Goal: Ask a question: Seek information or help from site administrators or community

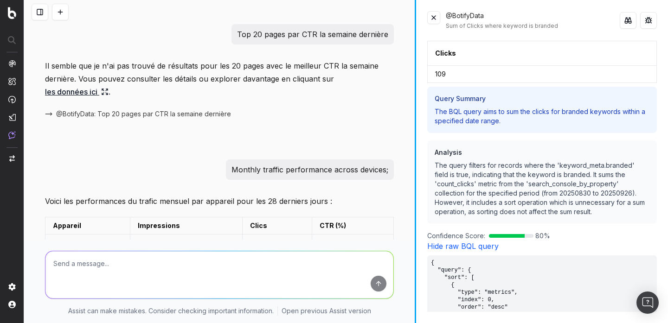
scroll to position [469, 0]
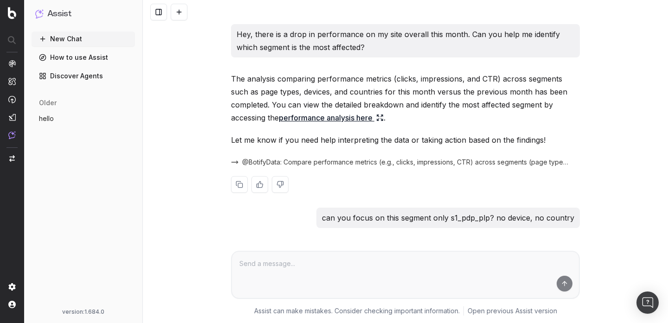
click at [355, 122] on link "performance analysis here" at bounding box center [331, 117] width 105 height 13
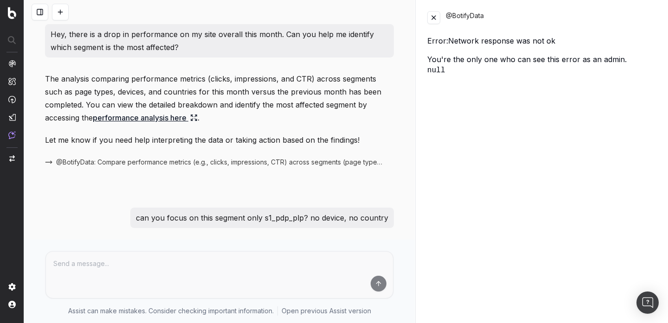
click at [432, 22] on button at bounding box center [433, 17] width 13 height 13
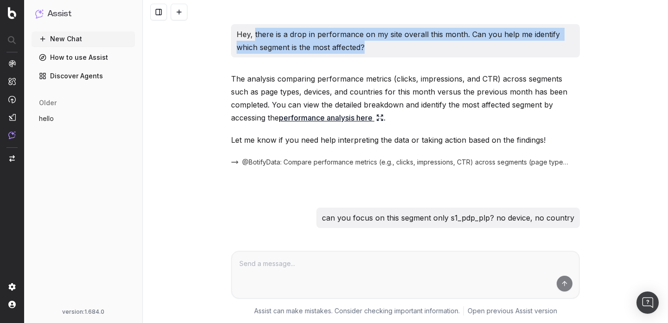
drag, startPoint x: 365, startPoint y: 48, endPoint x: 255, endPoint y: 33, distance: 110.9
click at [255, 33] on p "Hey, there is a drop in performance on my site overall this month. Can you help…" at bounding box center [406, 41] width 338 height 26
copy p "there is a drop in performance on my site overall this month. Can you help me i…"
click at [77, 38] on button "New Chat" at bounding box center [83, 39] width 103 height 15
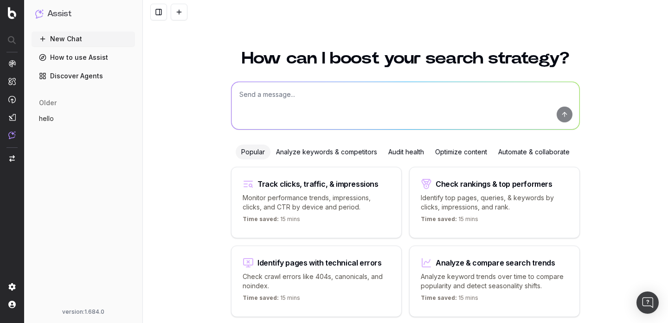
click at [92, 119] on button "hello" at bounding box center [83, 118] width 103 height 15
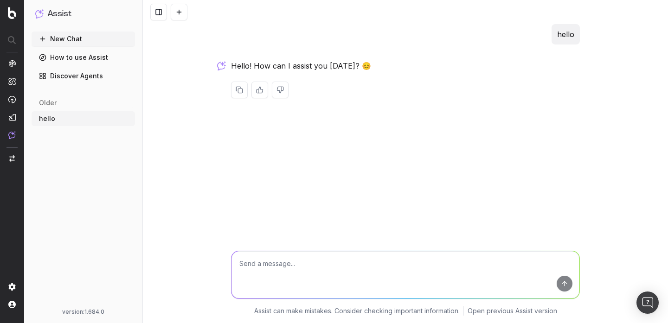
click at [103, 38] on button "New Chat" at bounding box center [83, 39] width 103 height 15
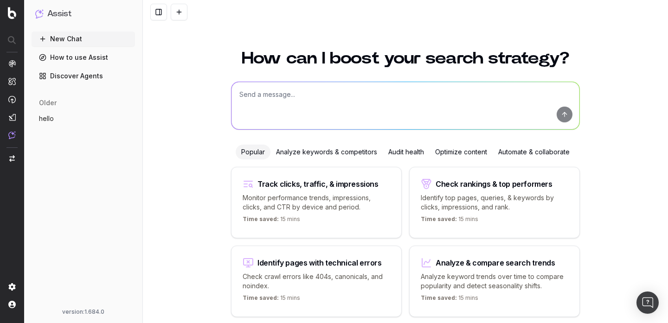
click at [332, 105] on textarea at bounding box center [405, 105] width 348 height 47
paste textarea "there is a drop in performance on my site overall this month. Can you help me i…"
type textarea "there is a drop in performance on my site overall this month. Can you help me i…"
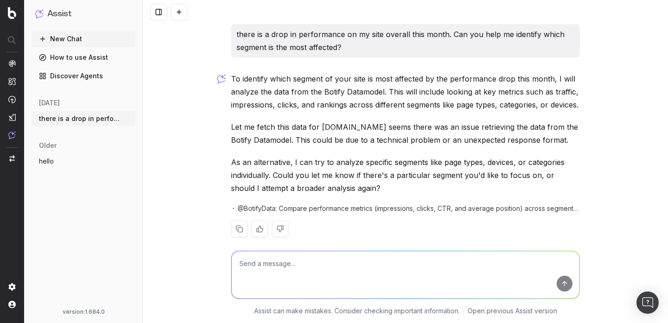
click at [352, 187] on p "As an alternative, I can try to analyze specific segments like page types, devi…" at bounding box center [405, 175] width 349 height 39
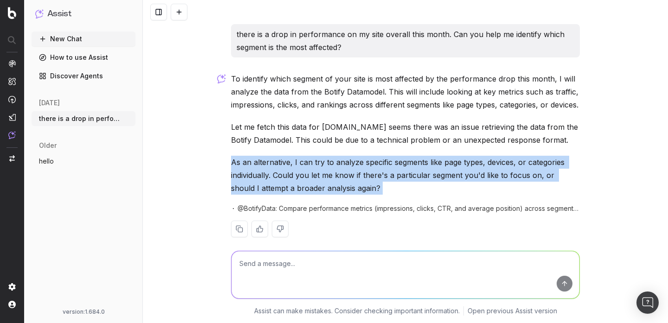
click at [352, 187] on p "As an alternative, I can try to analyze specific segments like page types, devi…" at bounding box center [405, 175] width 349 height 39
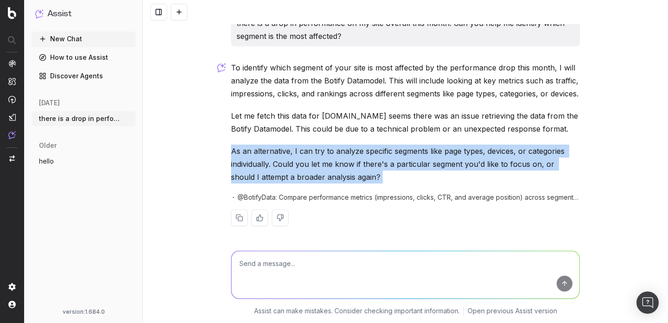
scroll to position [10, 0]
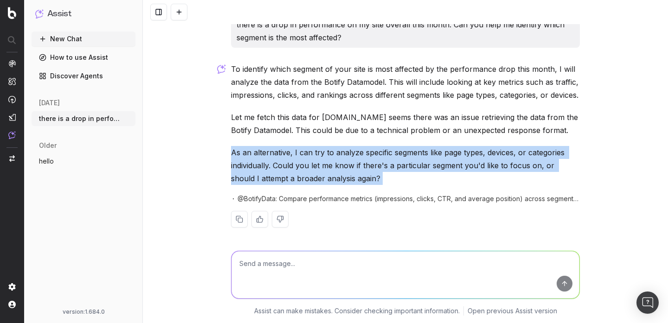
click at [344, 269] on textarea at bounding box center [405, 274] width 348 height 47
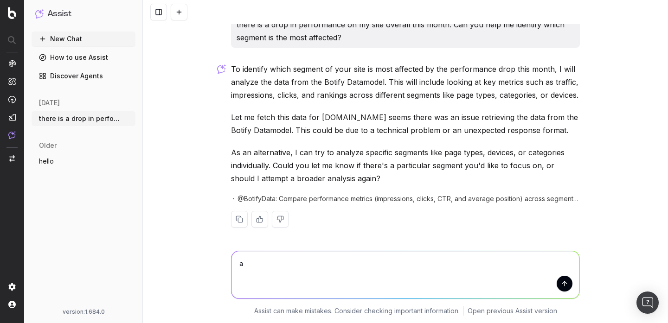
type textarea "a"
drag, startPoint x: 345, startPoint y: 191, endPoint x: 258, endPoint y: 192, distance: 86.3
click at [258, 185] on p "As an alternative, I can try to analyze specific segments like page types, devi…" at bounding box center [405, 165] width 349 height 39
copy p "a broader analysis again"
click at [283, 263] on textarea at bounding box center [405, 274] width 348 height 47
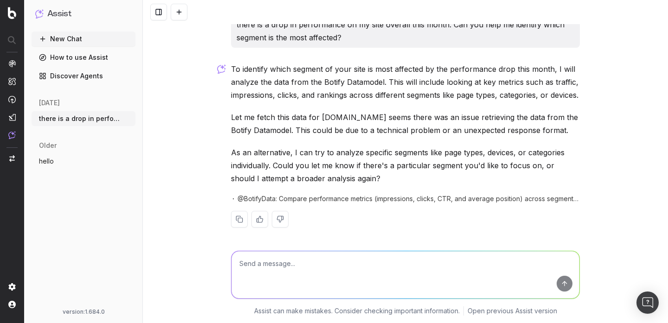
paste textarea "a broader analysis again"
type textarea "a broader analysis again"
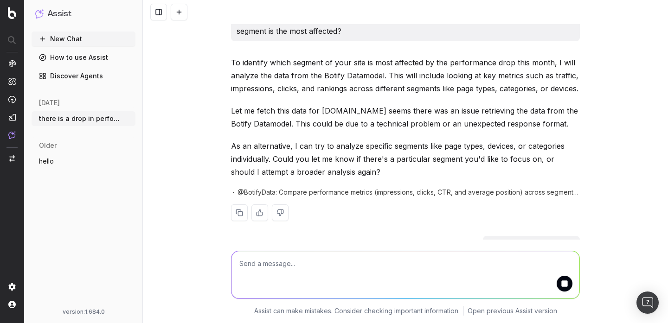
scroll to position [17, 0]
click at [366, 129] on p "Let me fetch this data for you.It seems there was an issue retrieving the data …" at bounding box center [405, 116] width 349 height 26
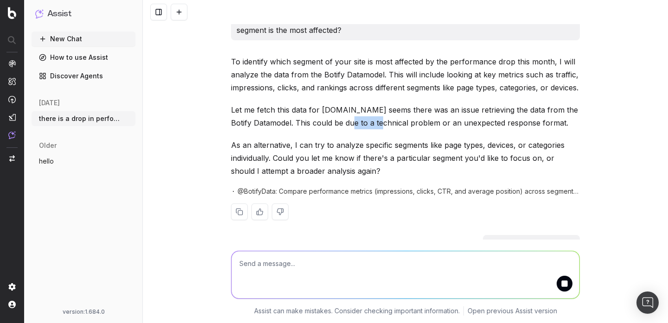
click at [366, 129] on p "Let me fetch this data for you.It seems there was an issue retrieving the data …" at bounding box center [405, 116] width 349 height 26
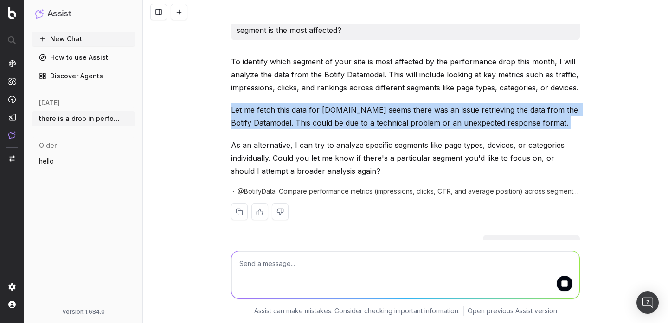
click at [367, 129] on p "Let me fetch this data for you.It seems there was an issue retrieving the data …" at bounding box center [405, 116] width 349 height 26
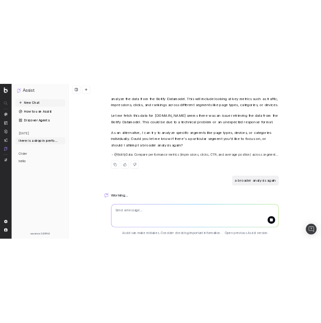
scroll to position [65, 0]
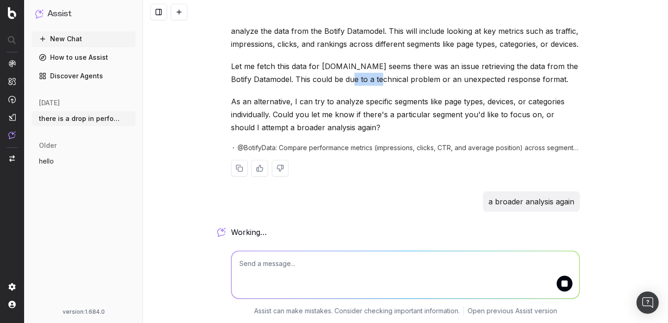
click at [360, 100] on div "To identify which segment of your site is most affected by the performance drop…" at bounding box center [405, 102] width 349 height 180
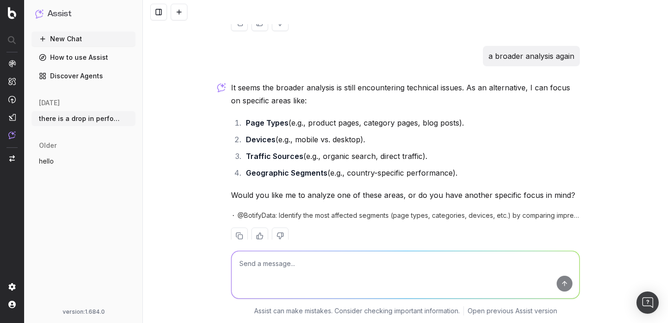
scroll to position [239, 0]
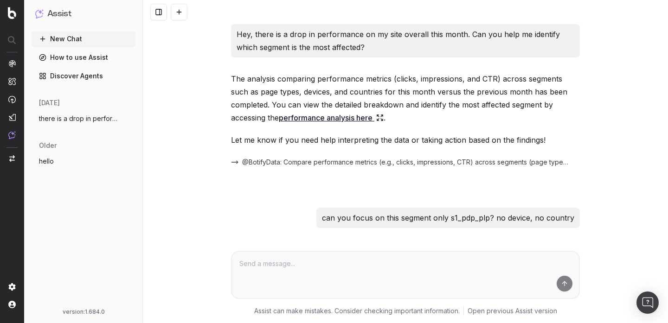
click at [338, 41] on p "Hey, there is a drop in performance on my site overall this month. Can you help…" at bounding box center [406, 41] width 338 height 26
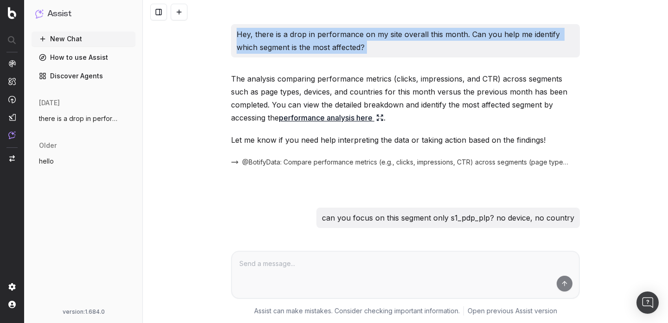
copy p "Hey, there is a drop in performance on my site overall this month. Can you help…"
click at [117, 125] on button "there is a drop in performance on my sit" at bounding box center [84, 118] width 104 height 15
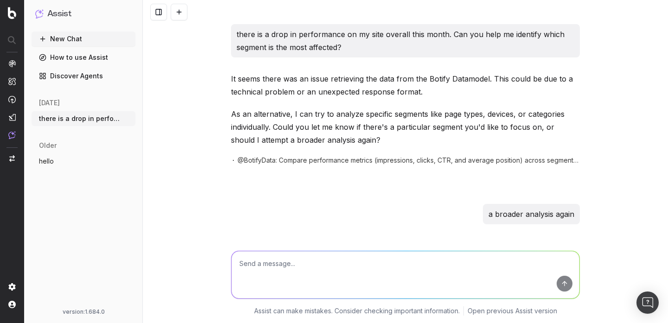
click at [261, 267] on textarea at bounding box center [405, 274] width 348 height 47
paste textarea "Hey, there is a drop in performance on my site overall this month. Can you help…"
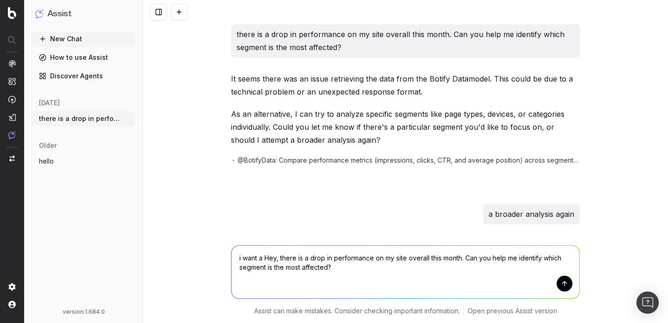
drag, startPoint x: 345, startPoint y: 269, endPoint x: 265, endPoint y: 257, distance: 80.3
click at [265, 257] on textarea "i want a Hey, there is a drop in performance on my site overall this month. Can…" at bounding box center [405, 272] width 348 height 53
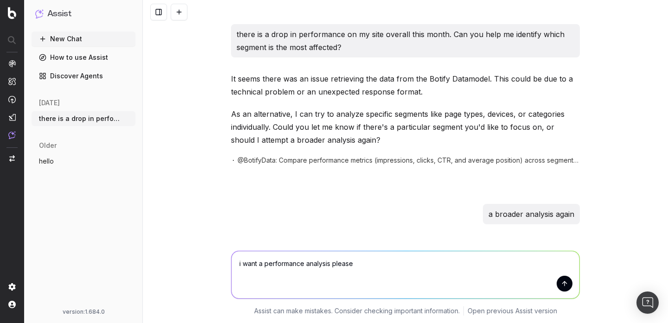
type textarea "i want a performance analysis please"
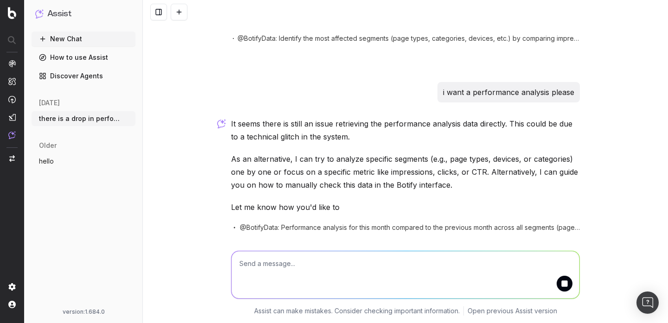
scroll to position [367, 0]
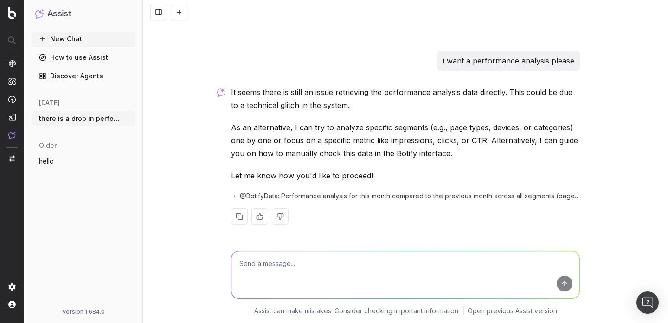
click at [427, 154] on p "As an alternative, I can try to analyze specific segments (e.g., page types, de…" at bounding box center [405, 140] width 349 height 39
click at [125, 118] on icon "button" at bounding box center [128, 118] width 7 height 7
click at [145, 119] on span "Delete" at bounding box center [150, 118] width 20 height 9
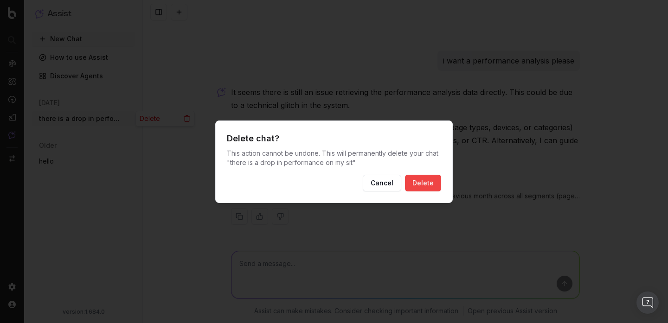
click at [415, 188] on button "Delete" at bounding box center [423, 183] width 36 height 17
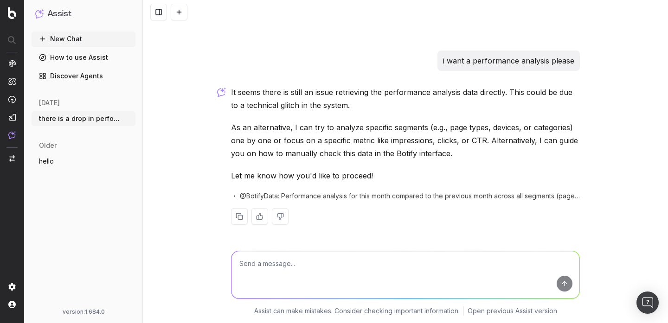
scroll to position [37, 0]
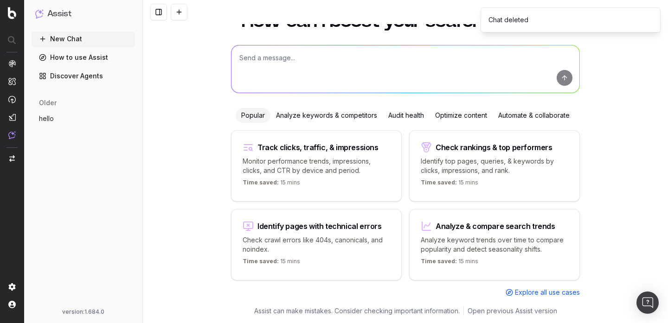
click at [131, 122] on button "More" at bounding box center [128, 118] width 9 height 9
click at [152, 125] on div "Delete" at bounding box center [164, 118] width 58 height 15
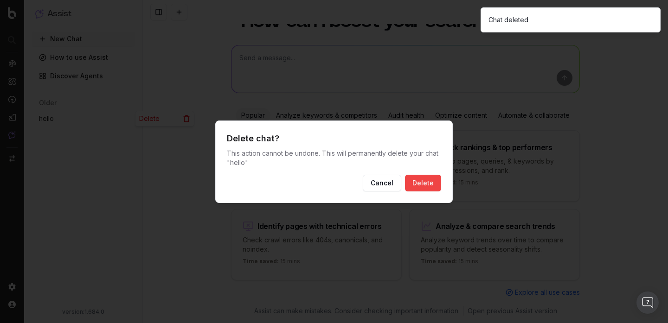
click at [424, 182] on button "Delete" at bounding box center [423, 183] width 36 height 17
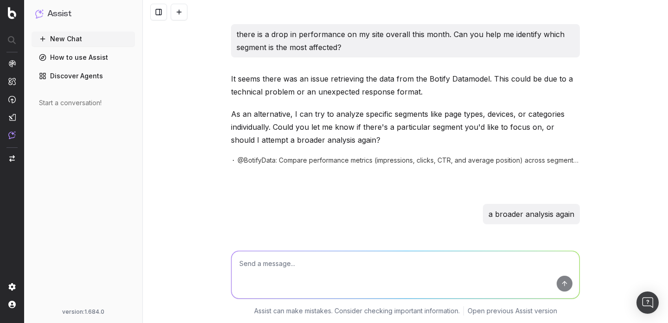
scroll to position [367, 0]
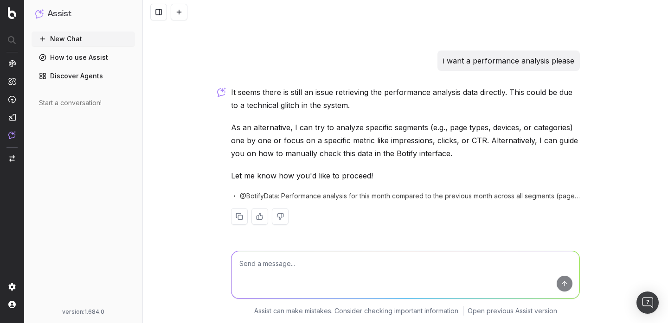
click at [95, 98] on div "Start a conversation!" at bounding box center [83, 103] width 103 height 17
click at [93, 39] on button "New Chat" at bounding box center [83, 39] width 103 height 15
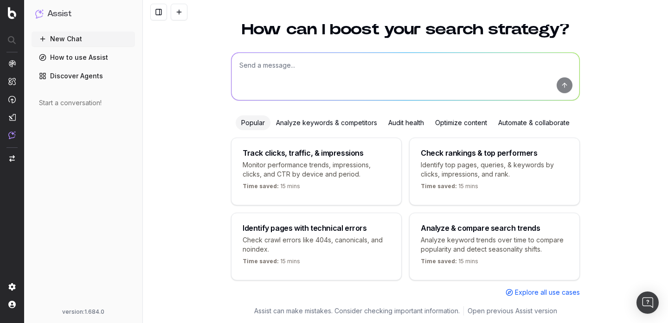
scroll to position [37, 0]
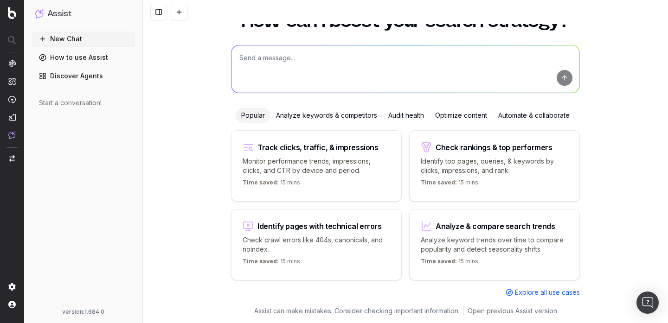
click at [310, 65] on textarea at bounding box center [405, 68] width 348 height 47
paste textarea "Hey, there is a drop in performance on my site overall this month. Can you help…"
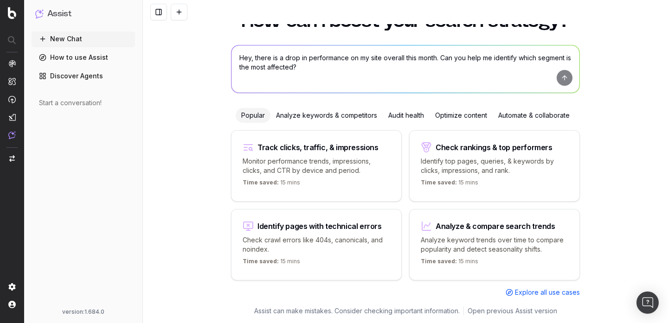
scroll to position [42, 0]
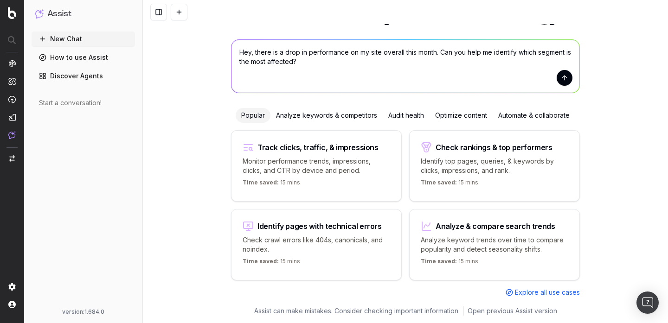
type textarea "Hey, there is a drop in performance on my site overall this month. Can you help…"
click at [564, 81] on button "submit" at bounding box center [565, 78] width 16 height 16
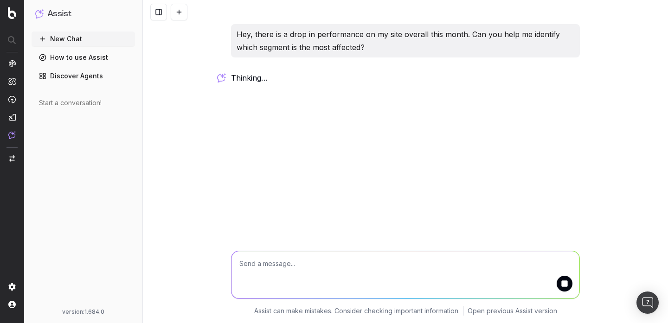
scroll to position [0, 0]
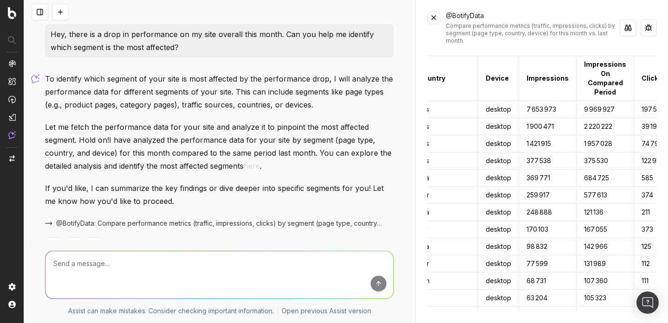
scroll to position [0, 110]
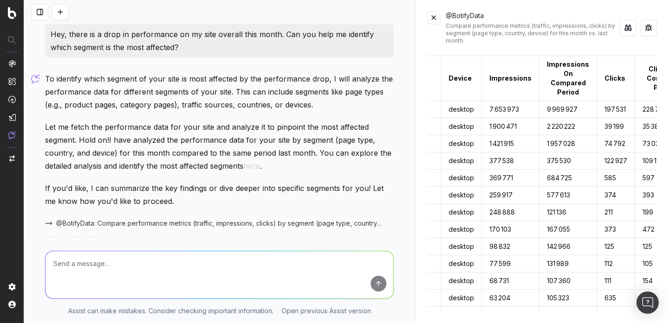
click at [289, 254] on textarea at bounding box center [219, 274] width 348 height 47
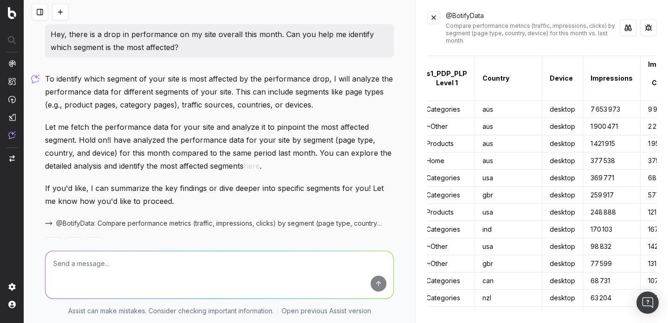
scroll to position [0, 0]
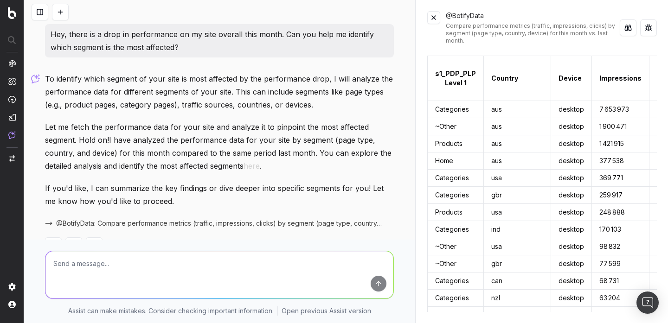
click at [294, 273] on textarea at bounding box center [219, 274] width 348 height 47
type textarea "which segment is the most impacted"
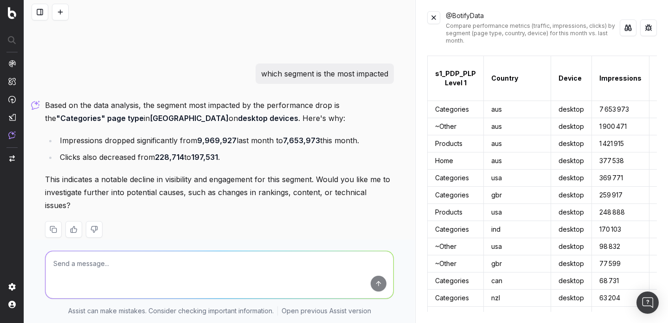
click at [452, 109] on td "Categories" at bounding box center [456, 109] width 56 height 17
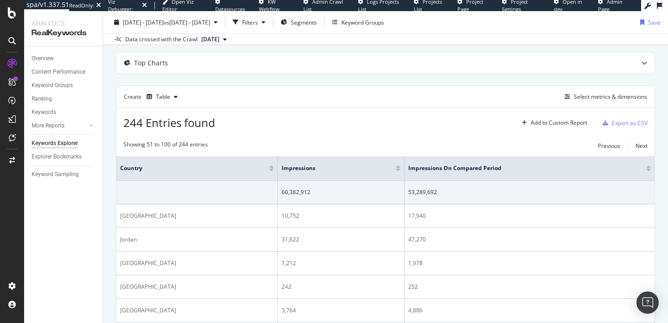
scroll to position [29, 0]
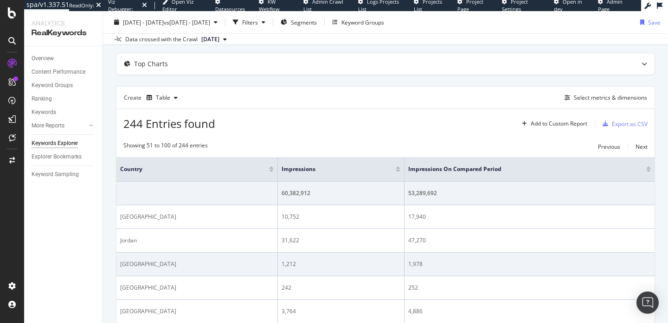
click at [511, 263] on div "1,978" at bounding box center [529, 264] width 243 height 8
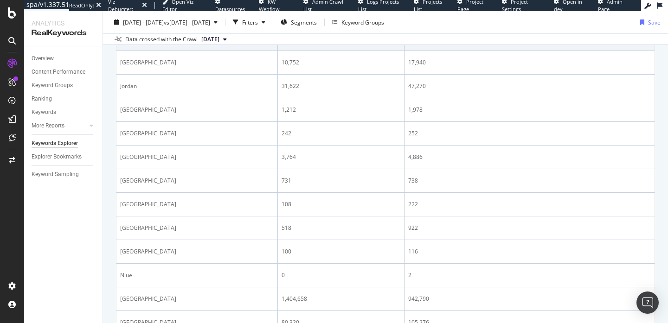
scroll to position [186, 0]
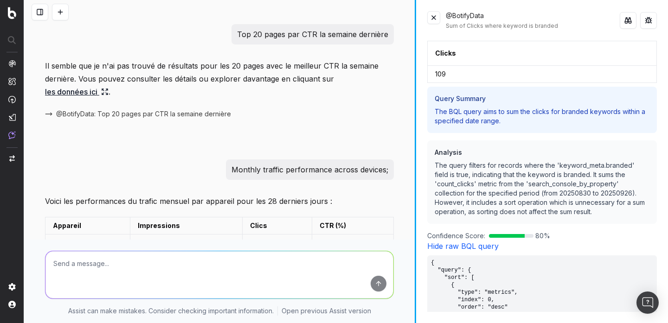
scroll to position [469, 0]
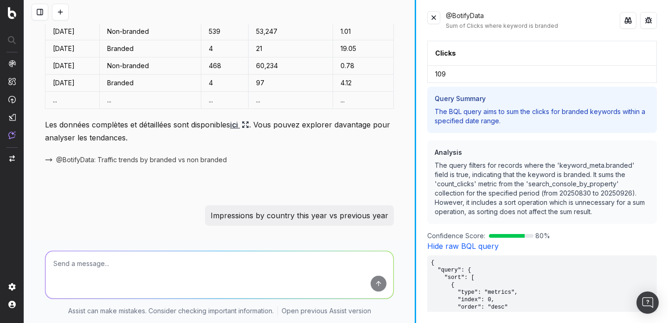
click at [218, 277] on textarea at bounding box center [219, 274] width 348 height 47
paste textarea "URLs with bad loading time"
type textarea "URLs with bad loading time"
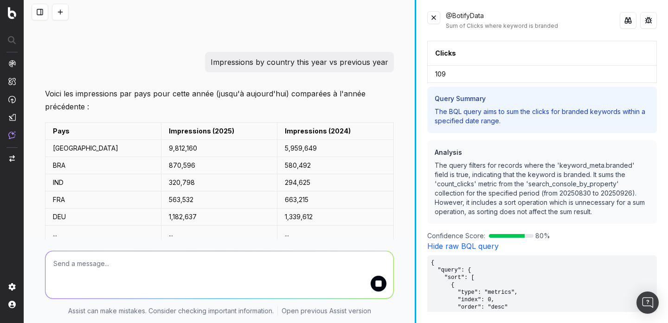
scroll to position [986, 0]
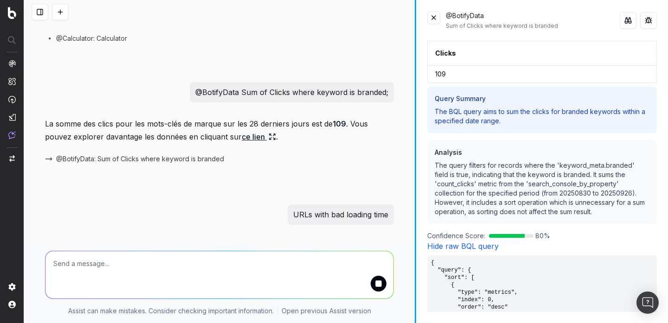
click at [435, 18] on button at bounding box center [433, 17] width 13 height 13
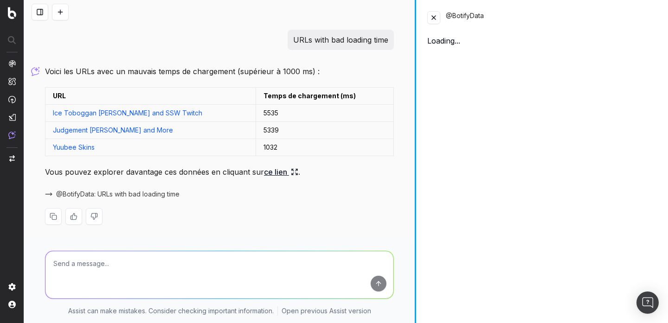
scroll to position [1148, 0]
